Goal: Task Accomplishment & Management: Manage account settings

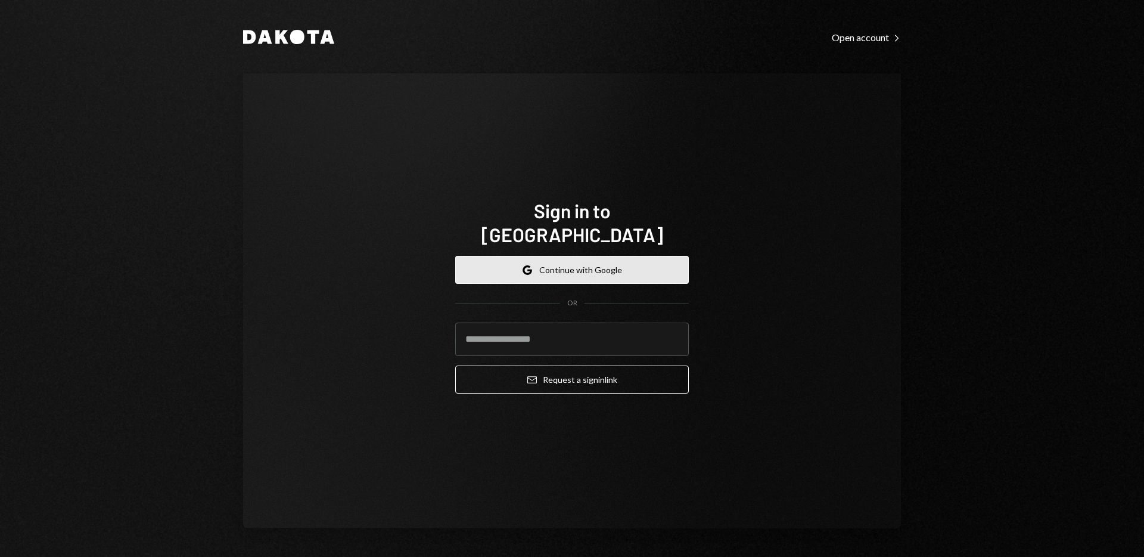
click at [566, 256] on button "Google Continue with Google" at bounding box center [572, 270] width 234 height 28
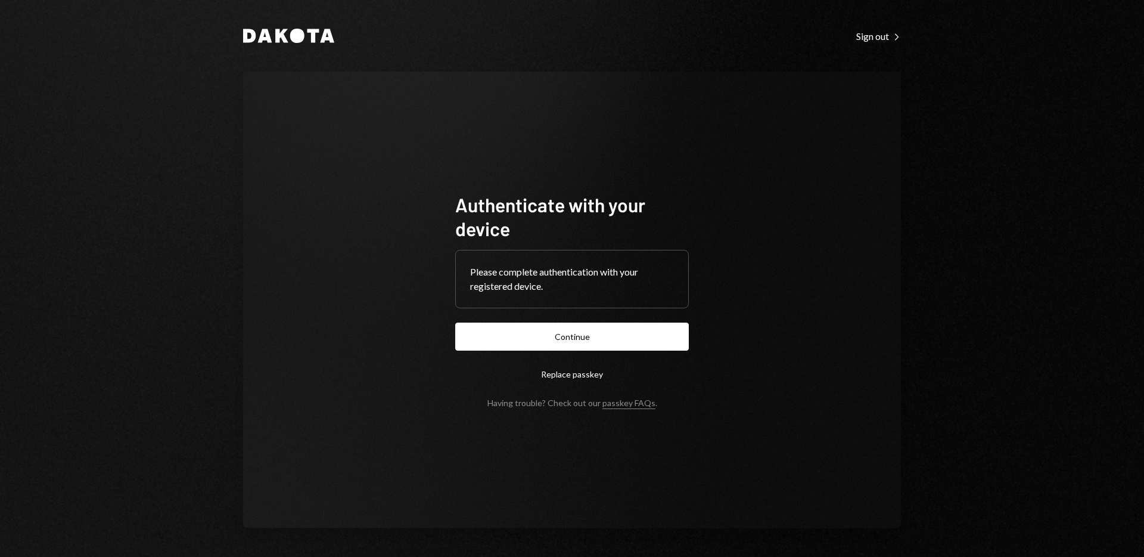
click at [455, 322] on button "Continue" at bounding box center [572, 336] width 234 height 28
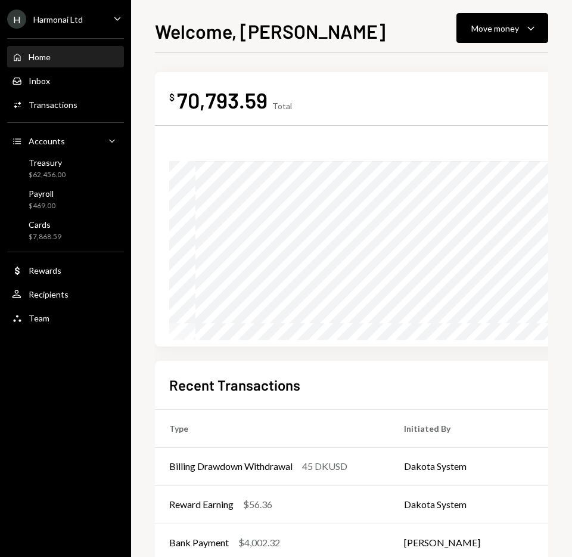
click at [104, 18] on div "H Harmonai Ltd Caret Down" at bounding box center [65, 19] width 131 height 19
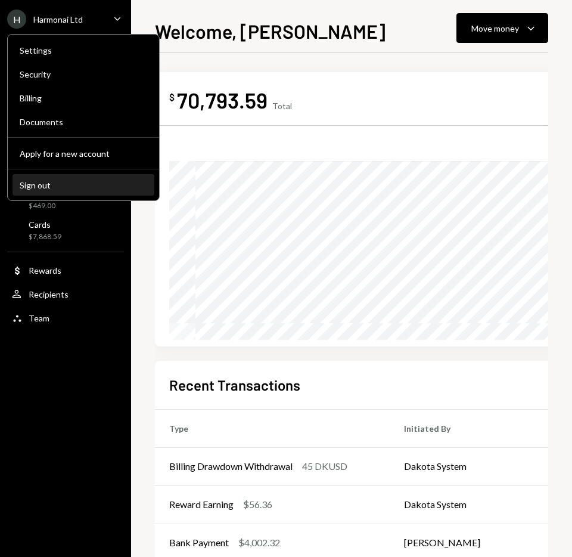
click at [76, 188] on div "Sign out" at bounding box center [84, 185] width 128 height 10
